Goal: Communication & Community: Answer question/provide support

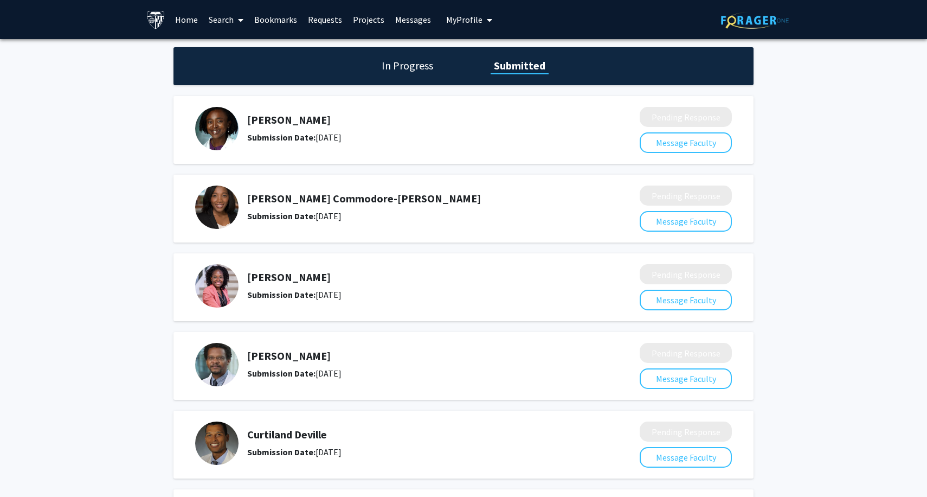
click at [407, 24] on link "Messages" at bounding box center [413, 20] width 47 height 38
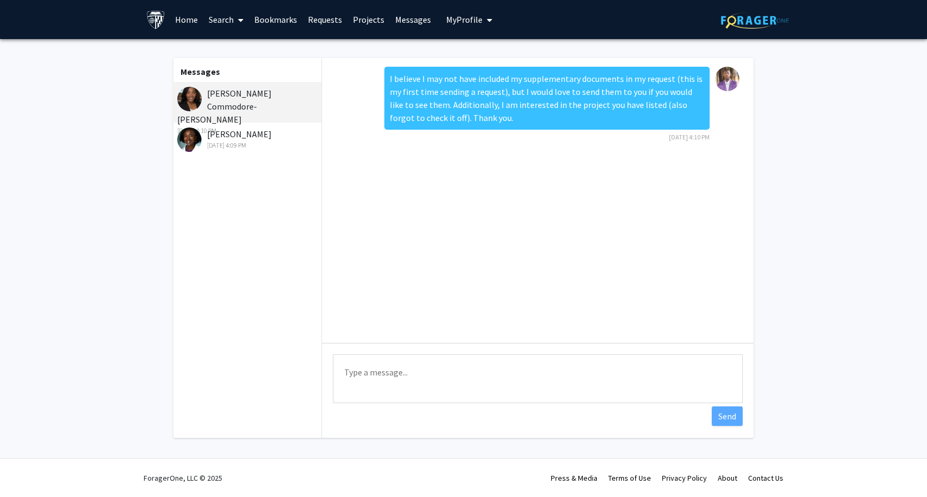
click at [247, 134] on div "Oluwakemi Badaki-Makun [DATE] 4:09 PM" at bounding box center [247, 138] width 141 height 23
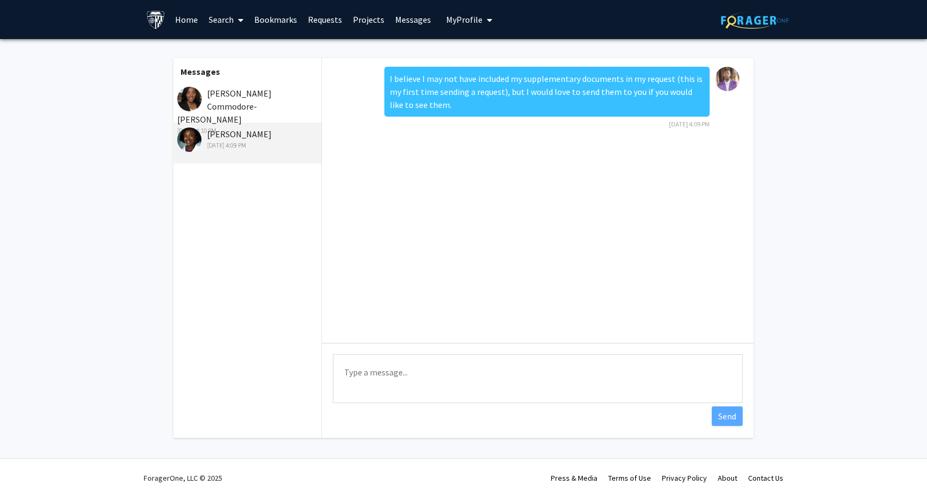
click at [730, 78] on img at bounding box center [727, 79] width 24 height 24
click at [330, 17] on link "Requests" at bounding box center [325, 20] width 45 height 38
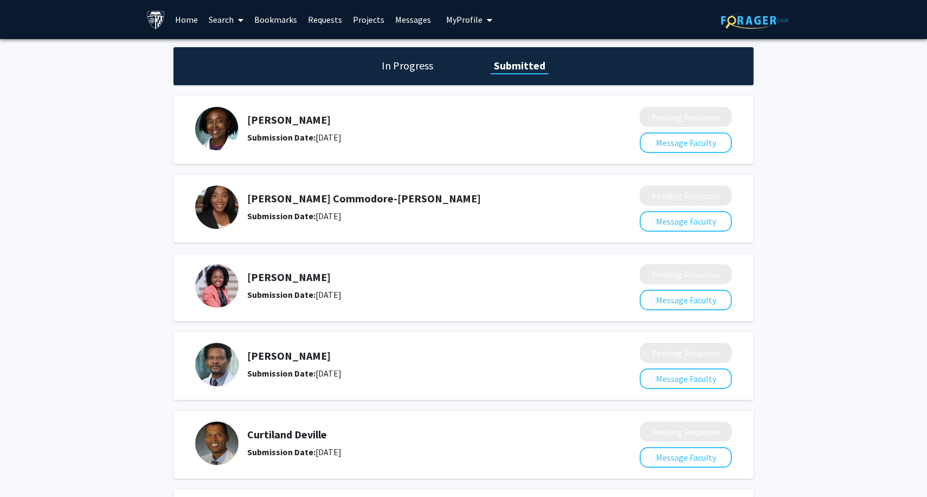
click at [273, 278] on h5 "[PERSON_NAME]" at bounding box center [414, 277] width 335 height 13
click at [217, 290] on img at bounding box center [216, 285] width 43 height 43
click at [280, 292] on b "Submission Date:" at bounding box center [281, 294] width 68 height 11
